Goal: Navigation & Orientation: Find specific page/section

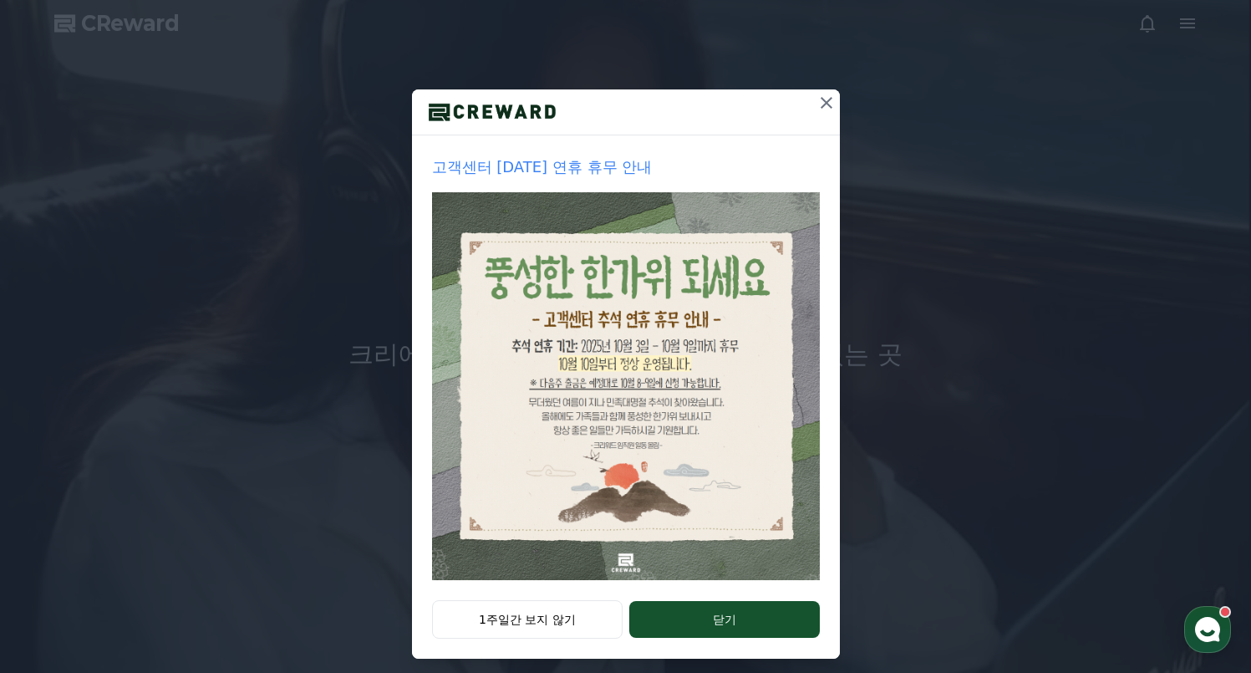
scroll to position [124, 0]
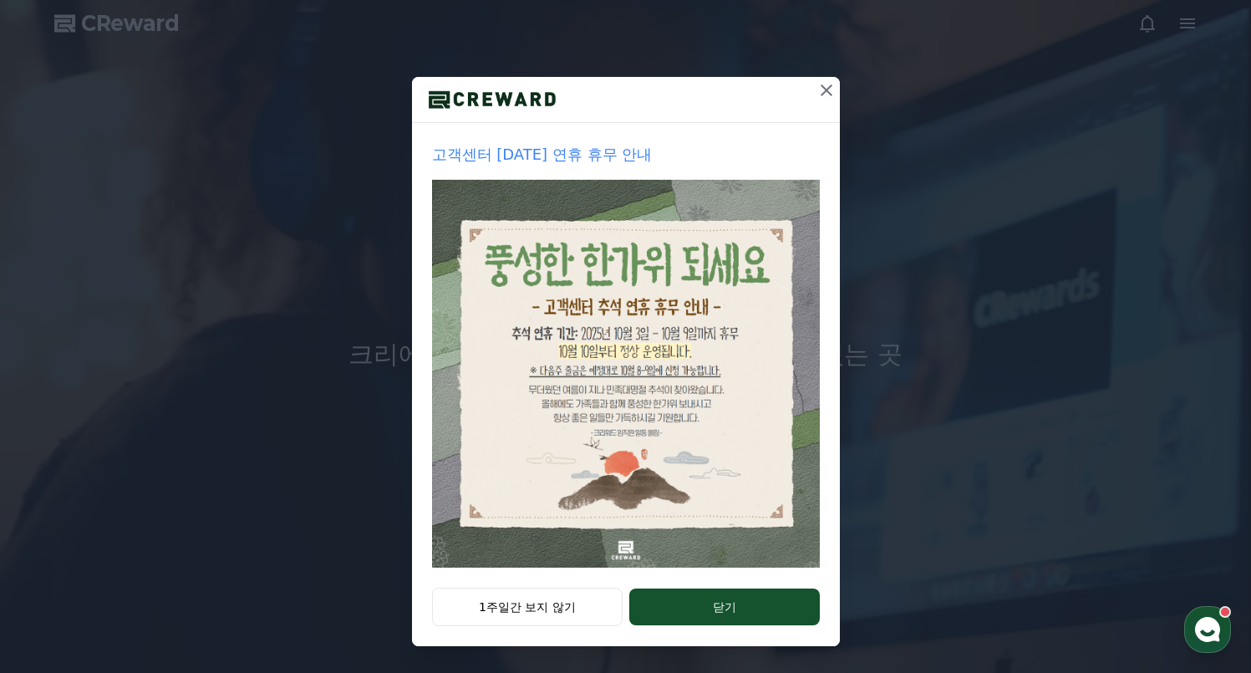
click at [820, 84] on icon at bounding box center [827, 90] width 20 height 20
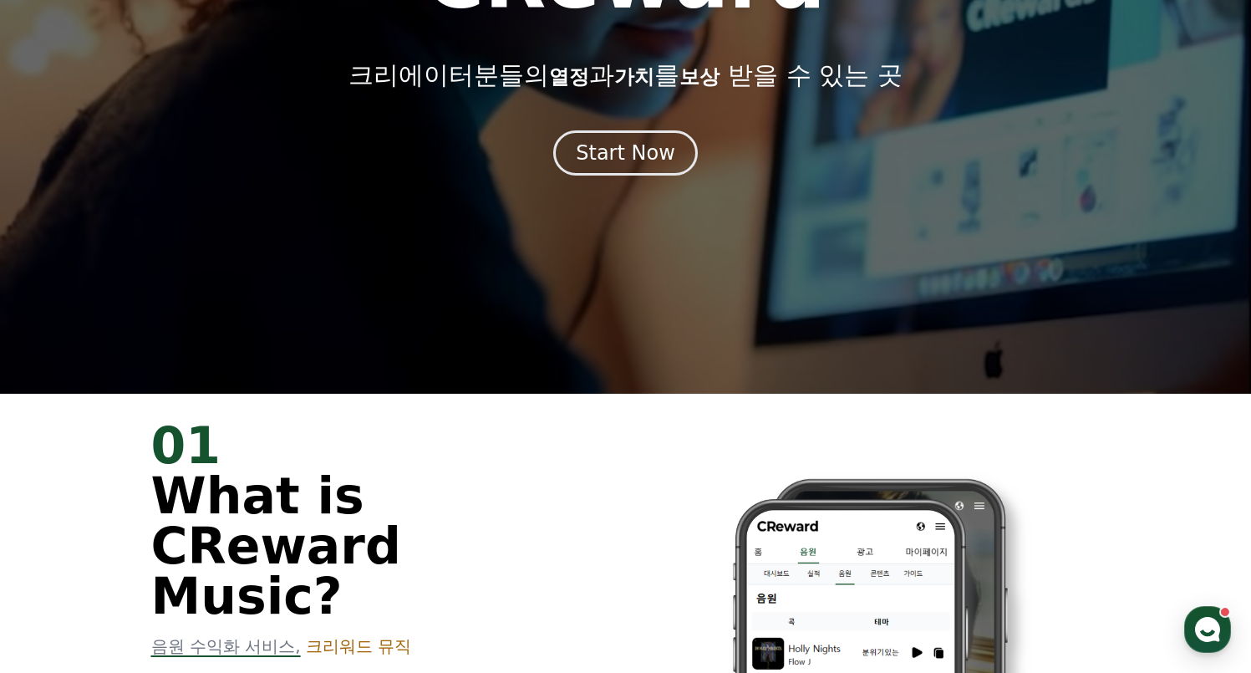
scroll to position [281, 0]
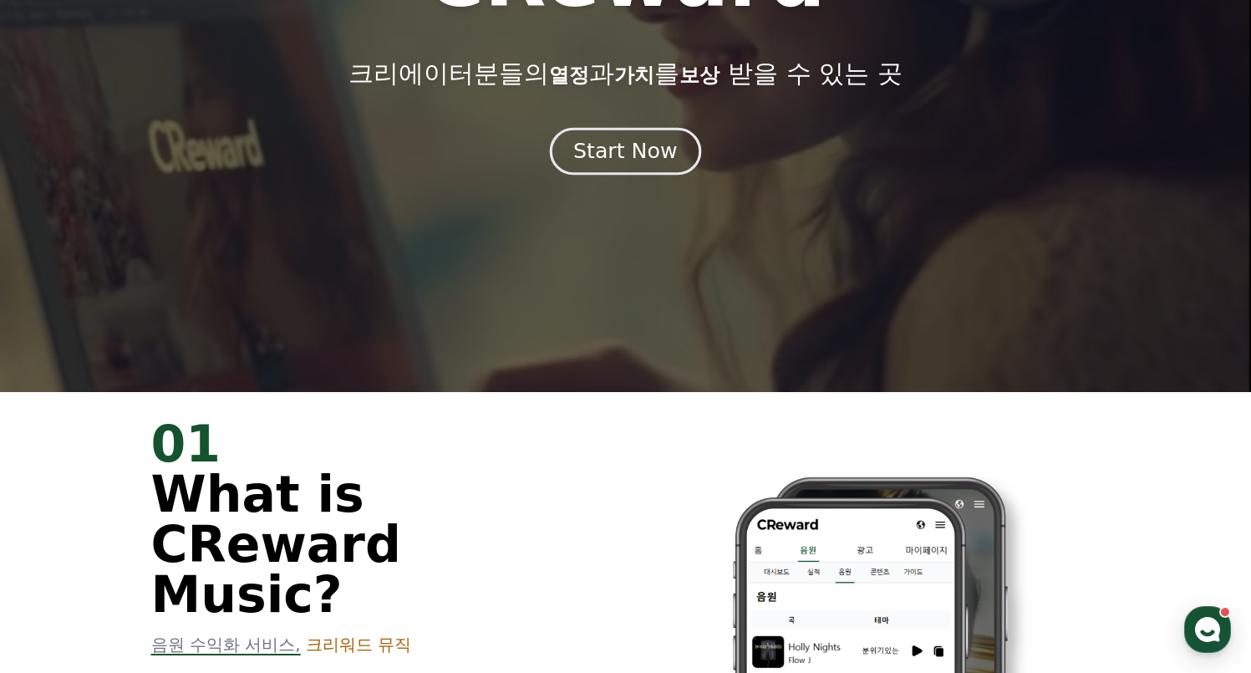
click at [650, 150] on div "Start Now" at bounding box center [625, 151] width 104 height 28
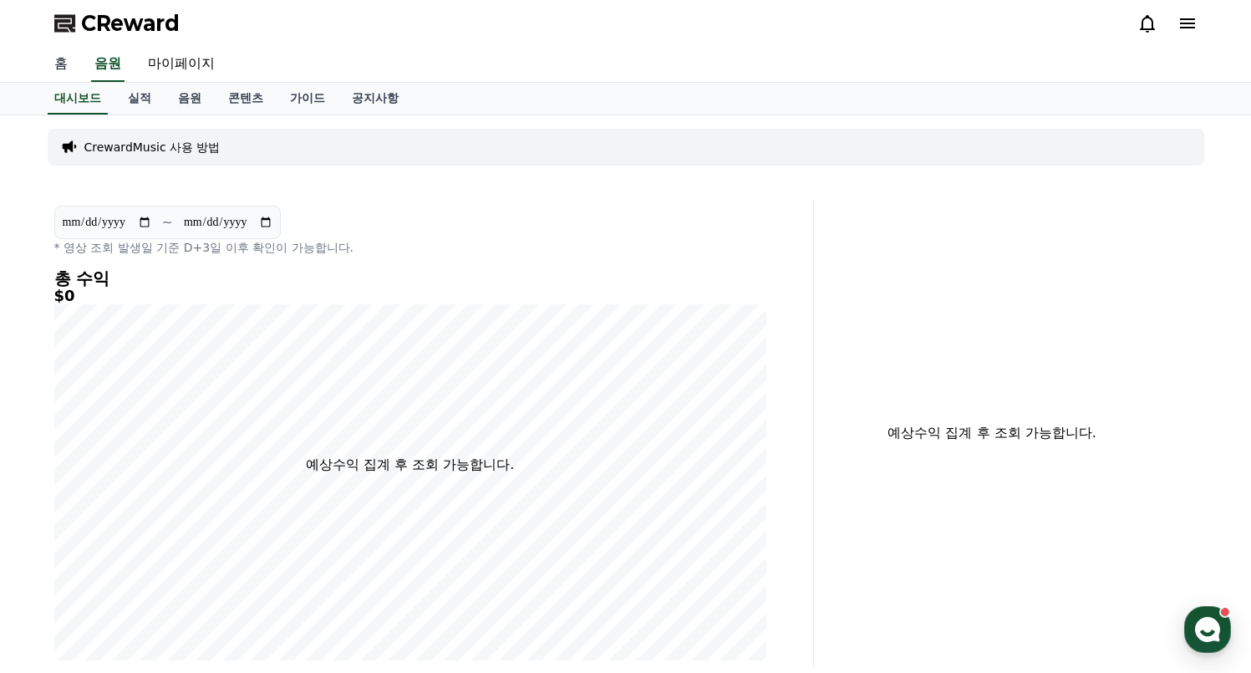
click at [72, 64] on link "홈" at bounding box center [61, 64] width 40 height 35
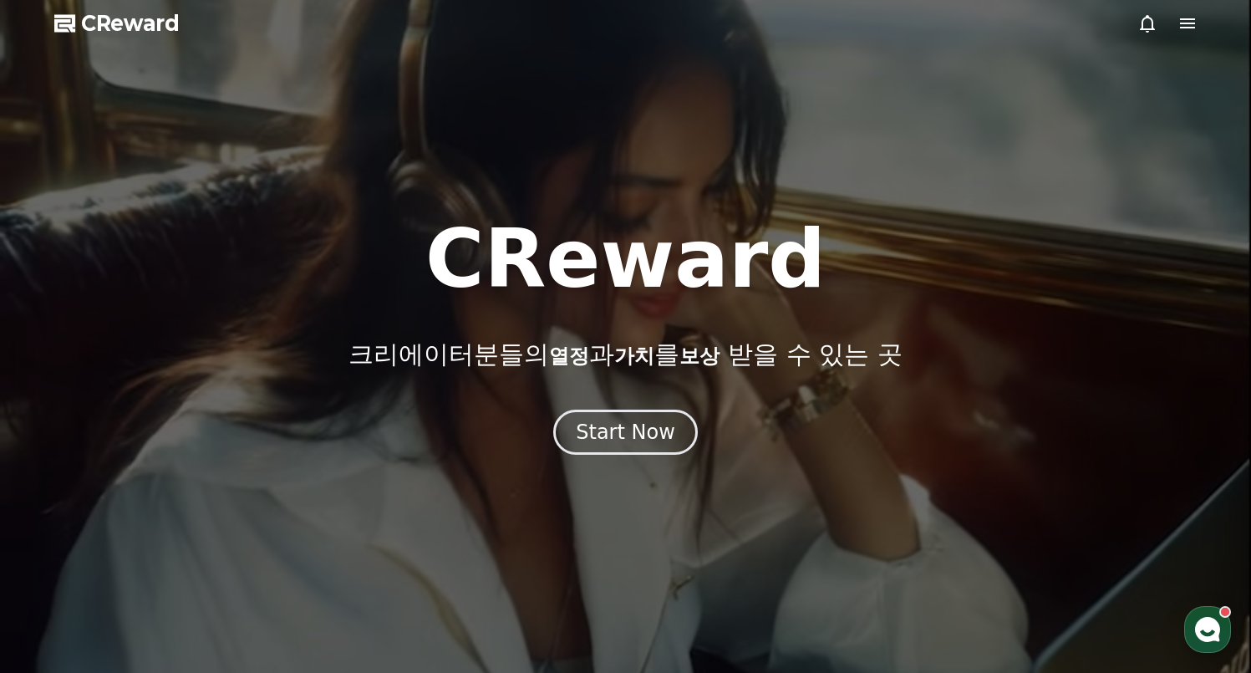
click at [1191, 23] on icon at bounding box center [1187, 23] width 15 height 10
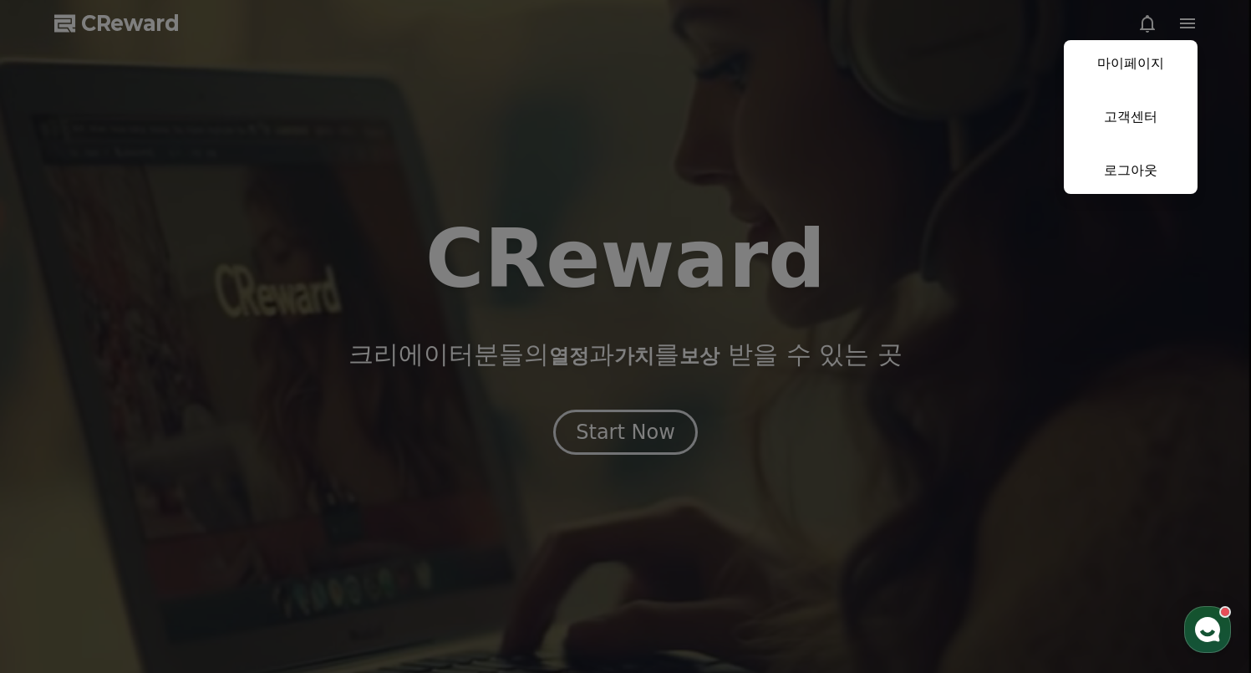
click at [1113, 61] on link "마이페이지" at bounding box center [1131, 63] width 134 height 47
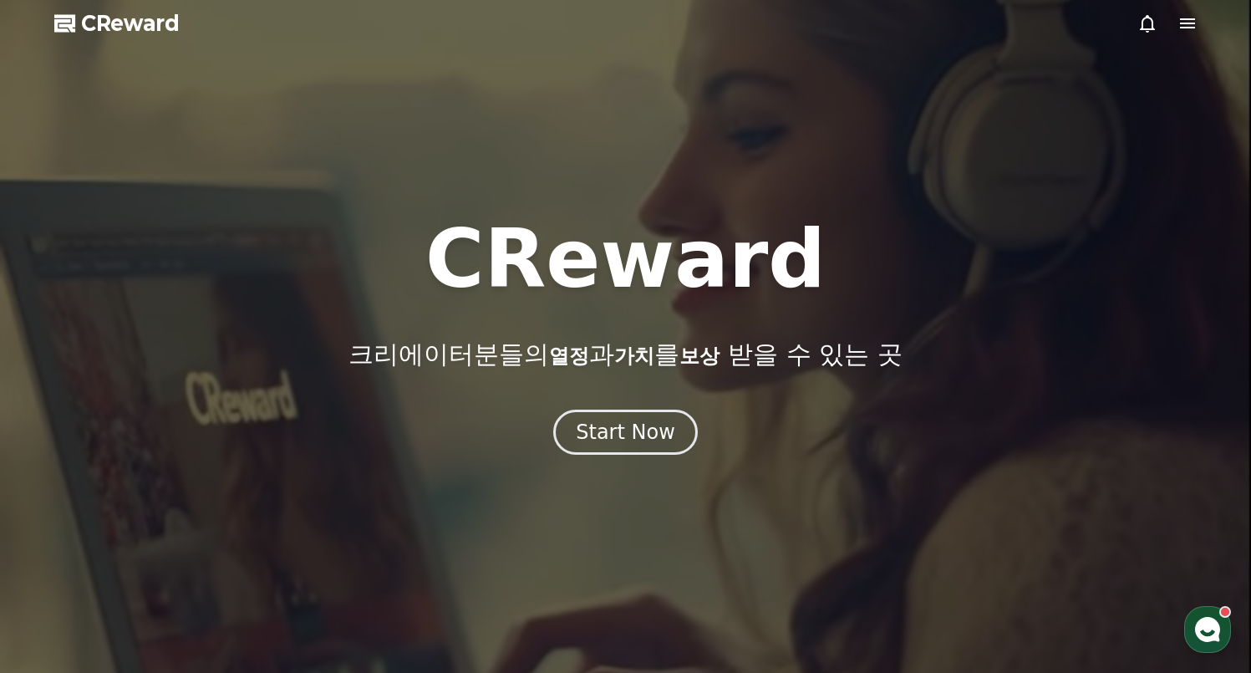
select select "**********"
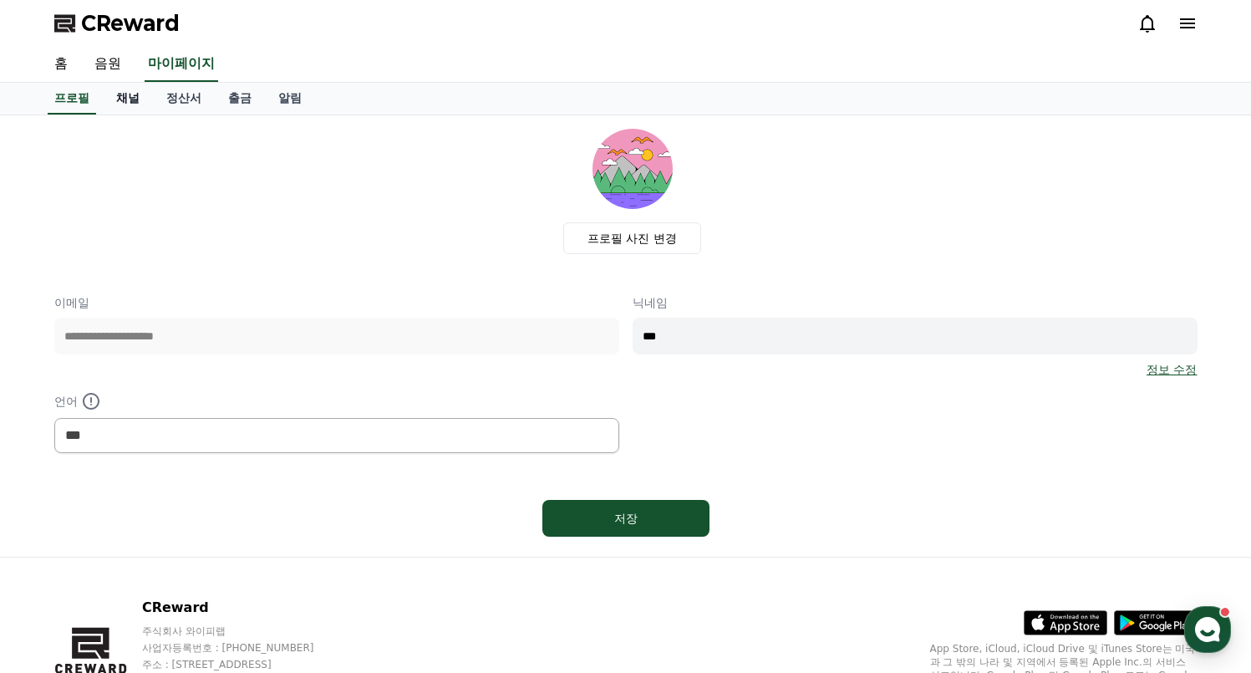
click at [110, 94] on link "채널" at bounding box center [128, 99] width 50 height 32
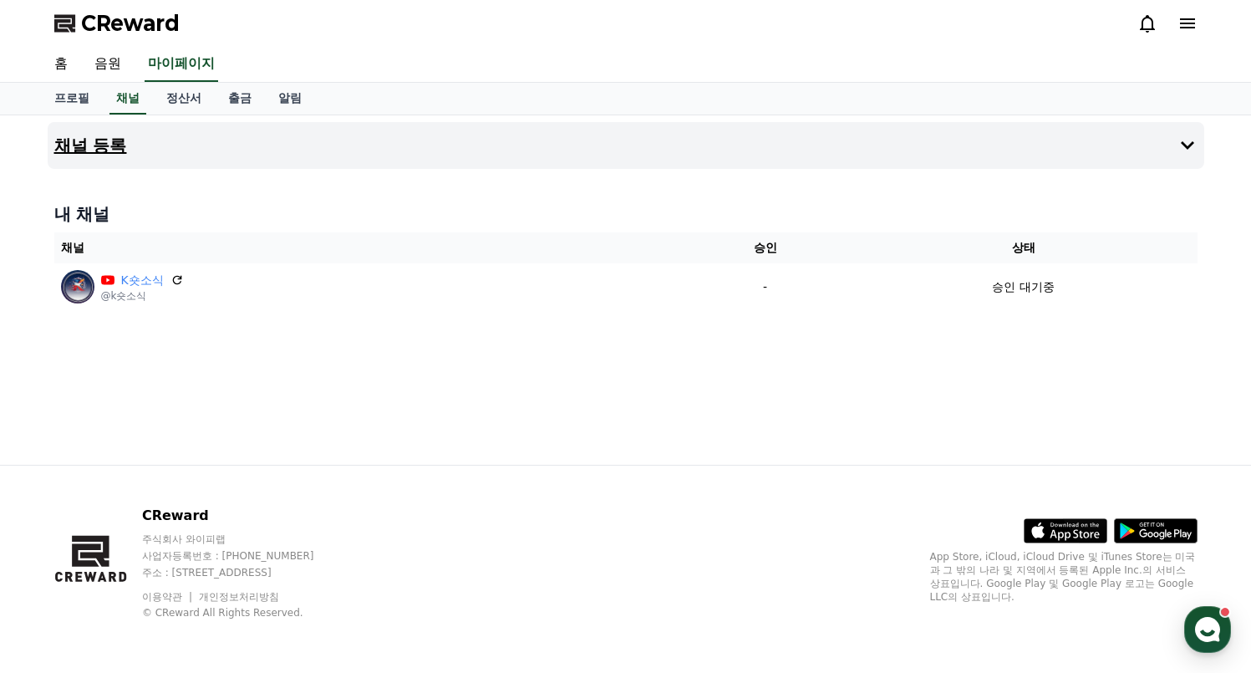
click at [127, 137] on button "채널 등록" at bounding box center [626, 145] width 1157 height 47
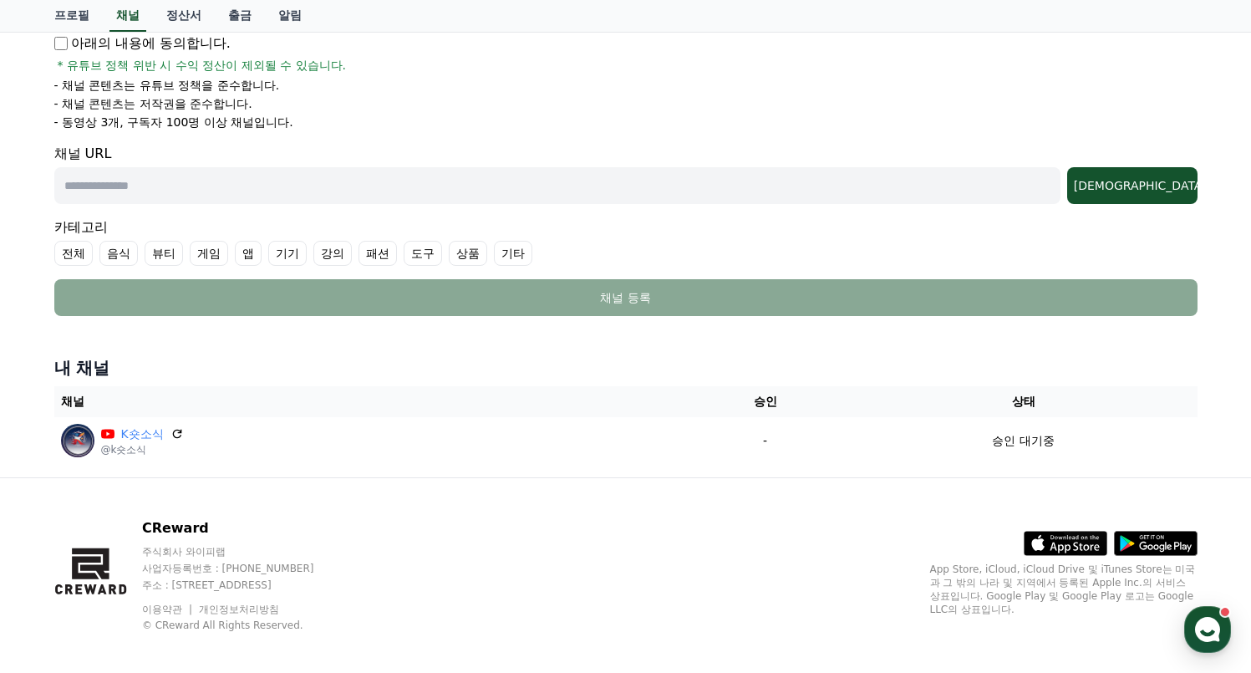
scroll to position [313, 0]
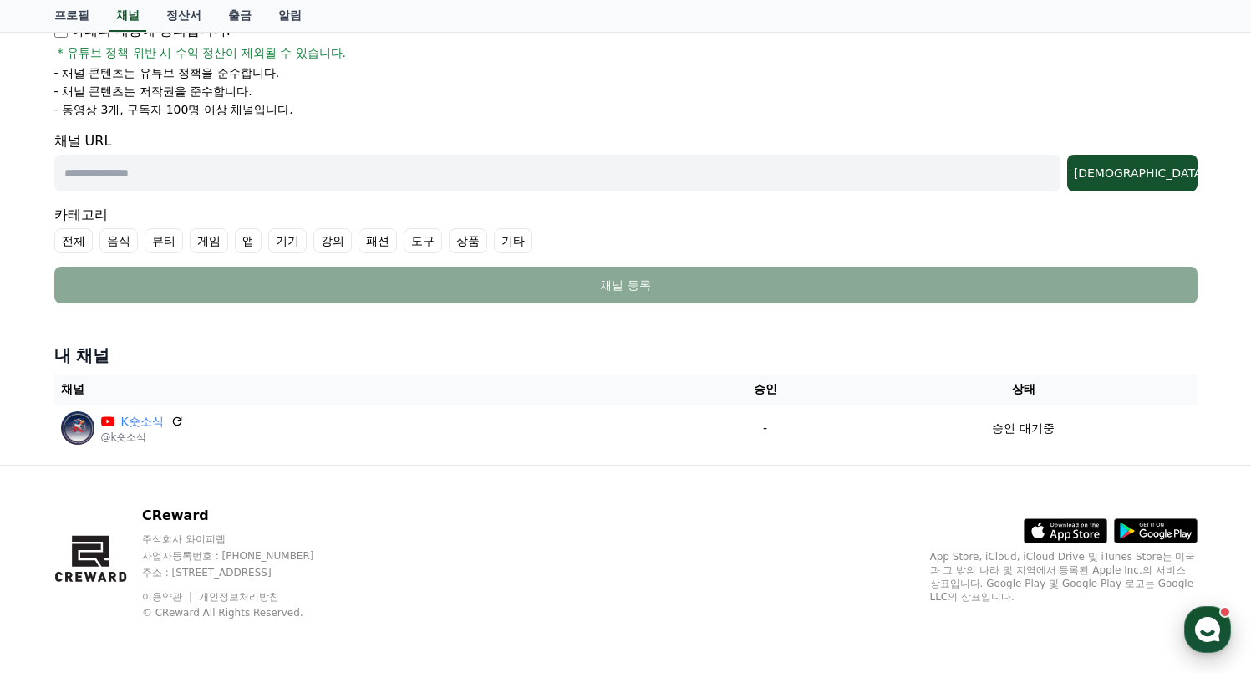
click at [1214, 629] on use "button" at bounding box center [1207, 629] width 25 height 25
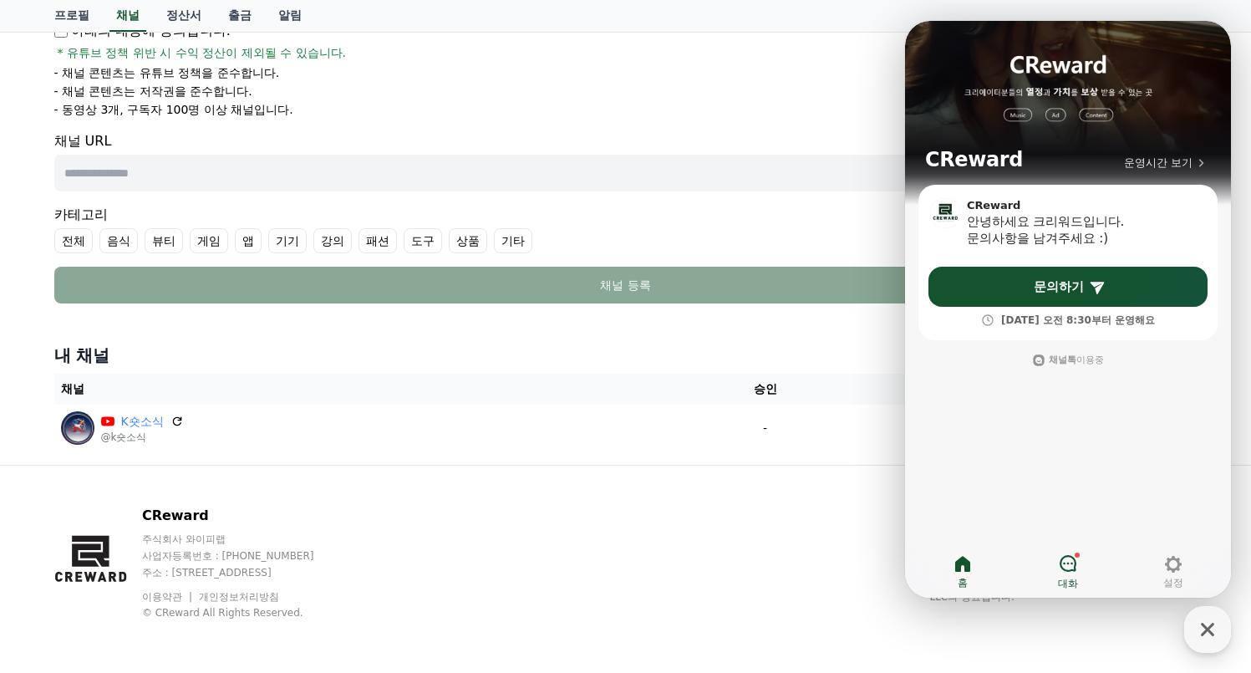
click at [1083, 572] on link "대화" at bounding box center [1068, 572] width 105 height 42
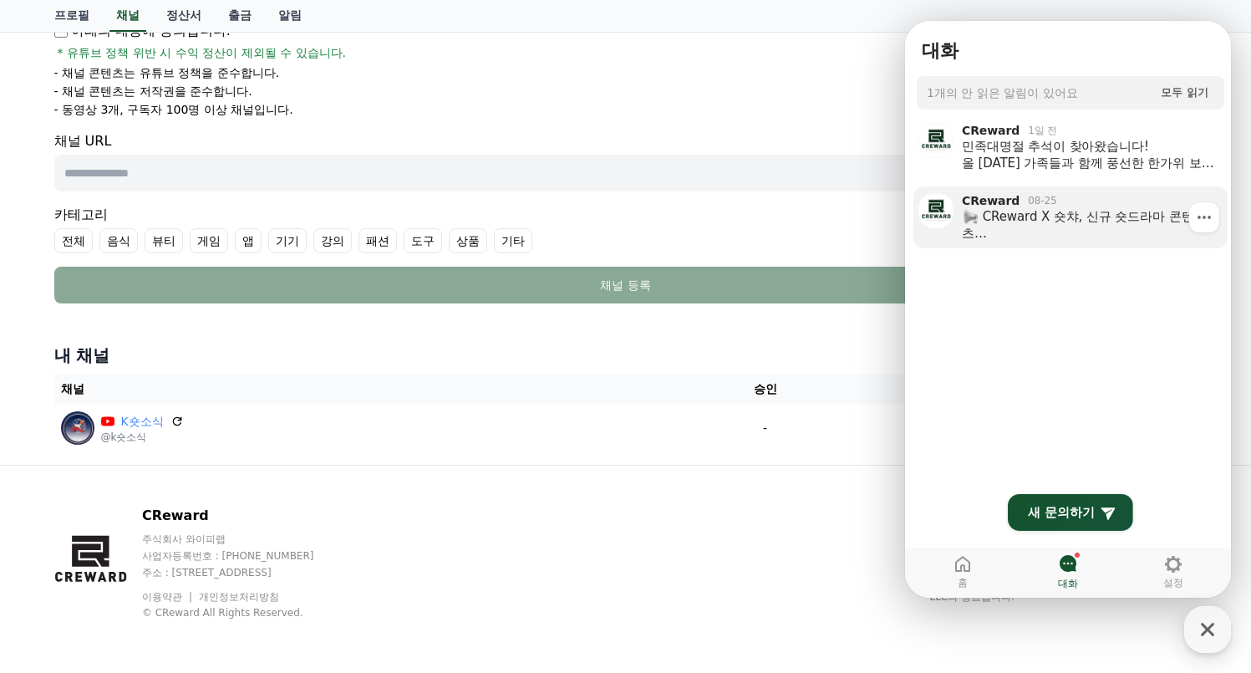
click at [1152, 239] on div "CReward X 숏챠, 신규 숏드라마 콘텐츠 크리워드에서 새롭게 추가된 숏드라마를 저작권 걱정 없이 만나보세요! ⚠ 중요: 해당 콘텐츠는 채…" at bounding box center [1080, 224] width 237 height 33
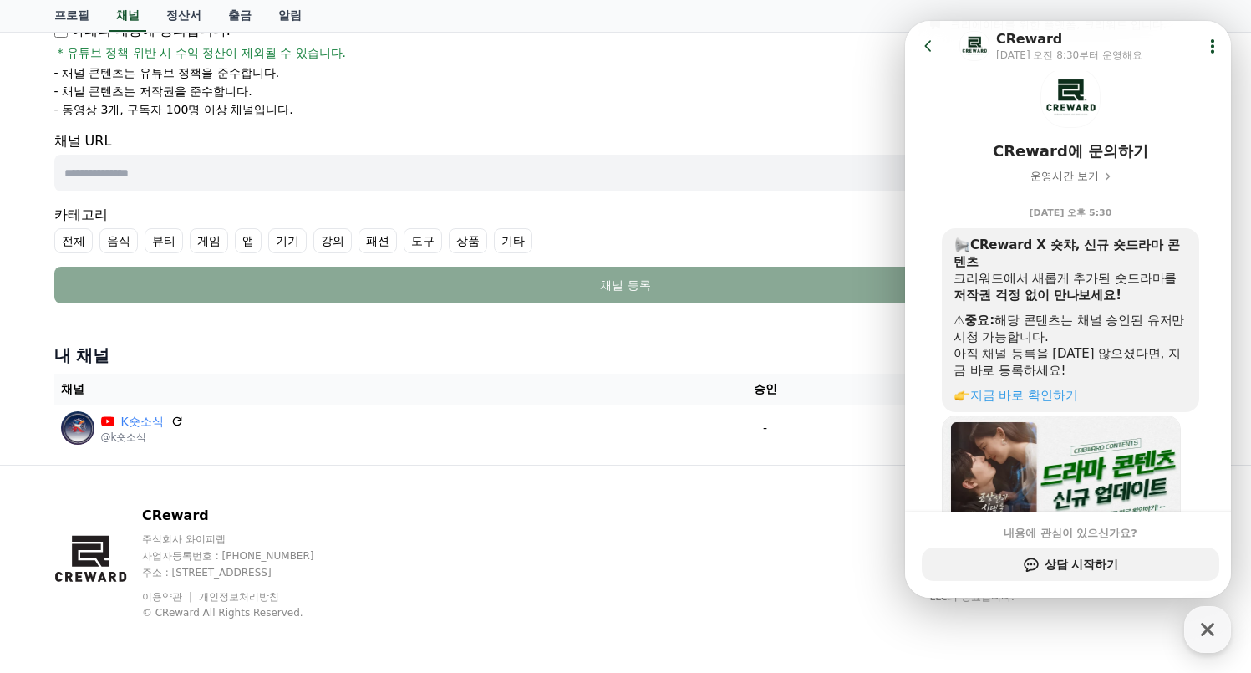
scroll to position [140, 0]
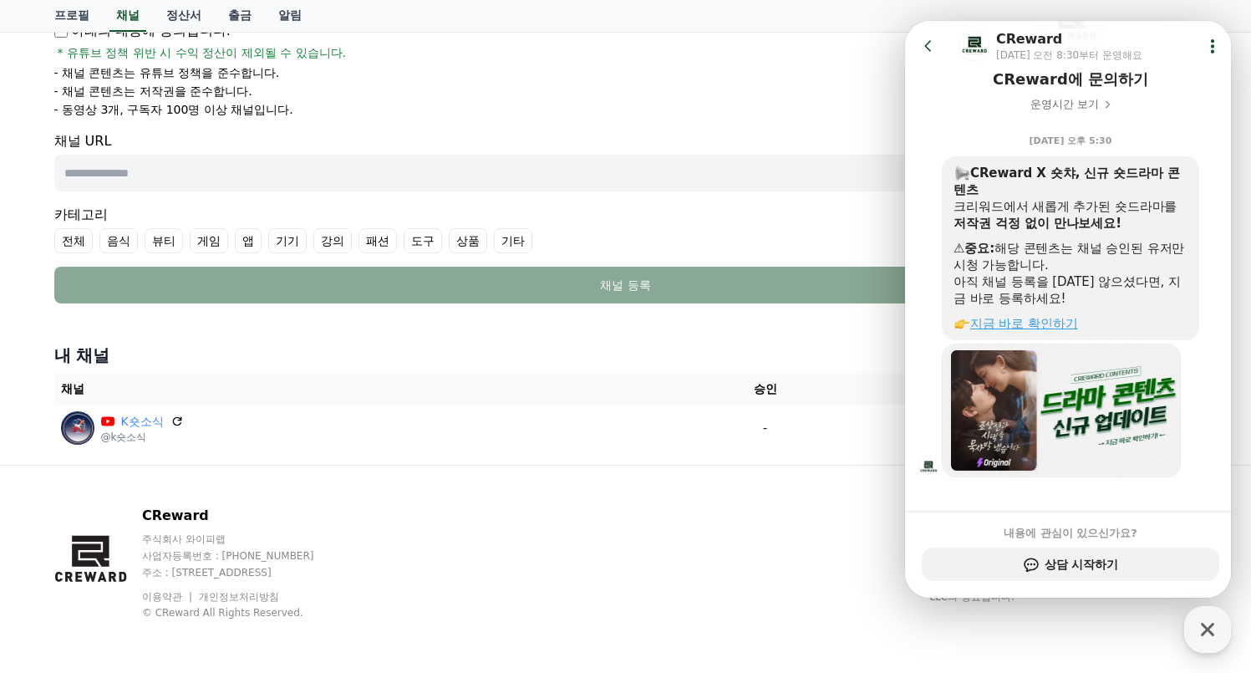
click at [1028, 316] on link "지금 바로 확인하기" at bounding box center [1025, 323] width 108 height 15
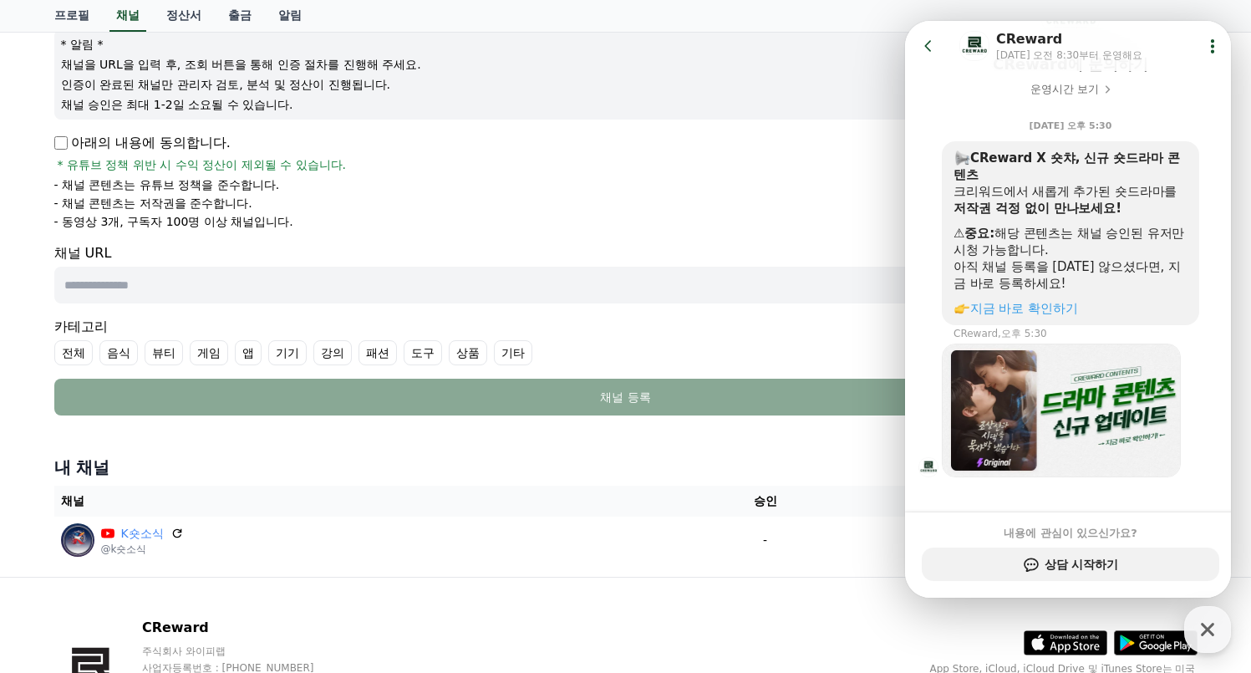
scroll to position [0, 0]
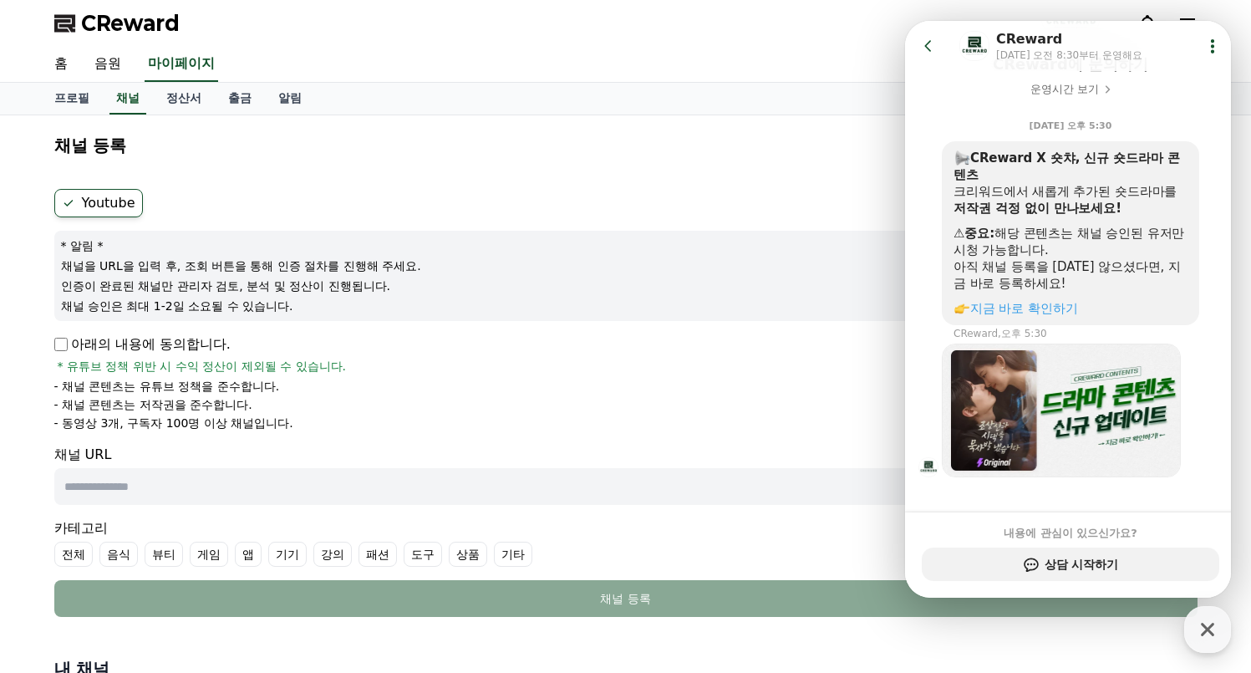
click at [461, 58] on div "홈 음원 마이페이지" at bounding box center [626, 64] width 1170 height 35
click at [71, 59] on link "홈" at bounding box center [61, 64] width 40 height 35
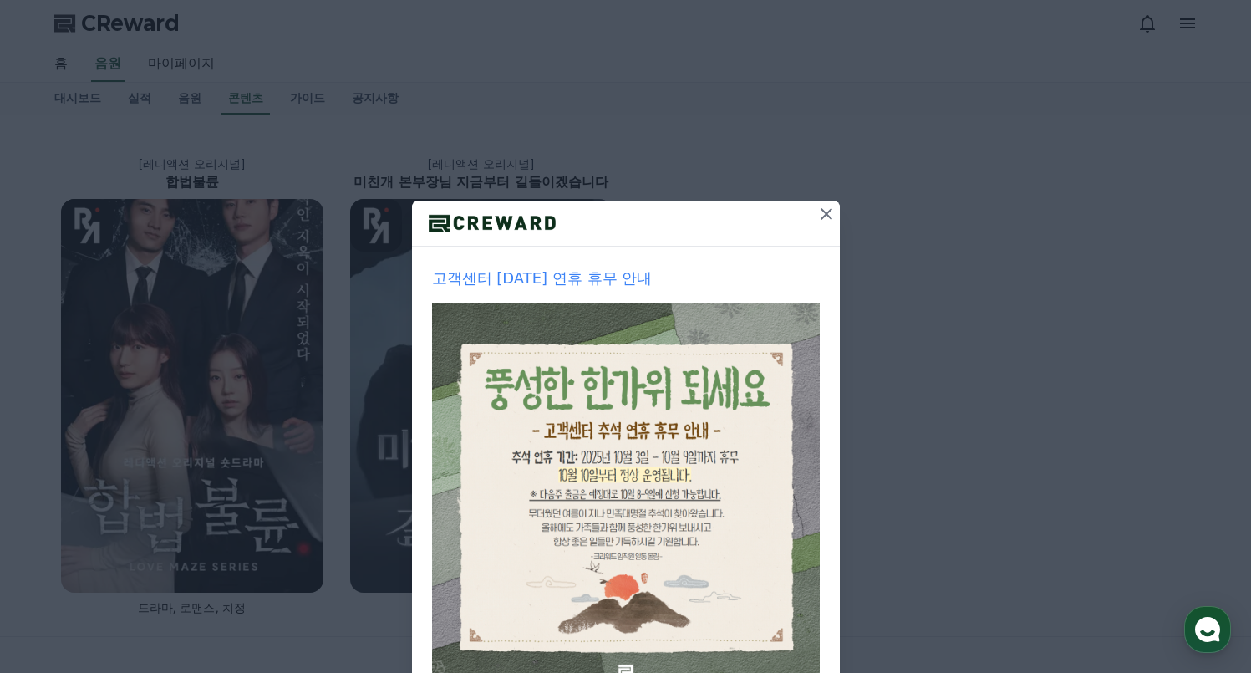
click at [825, 205] on icon at bounding box center [827, 214] width 20 height 20
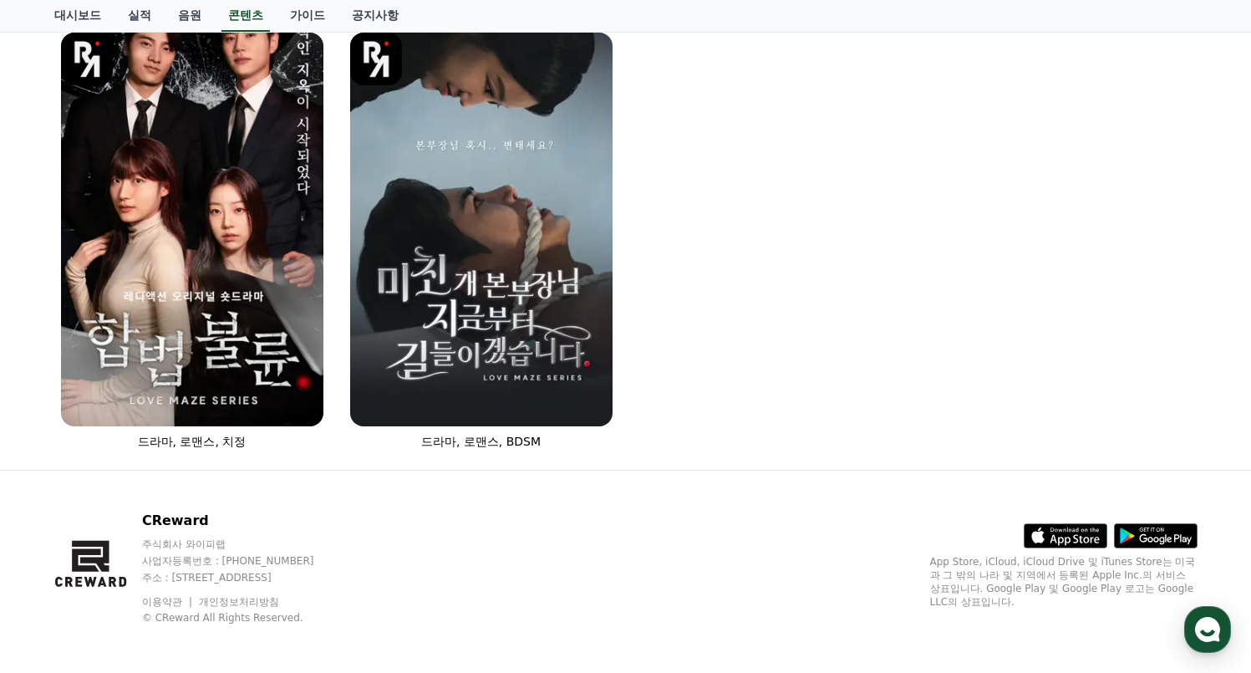
scroll to position [171, 0]
